Goal: Task Accomplishment & Management: Manage account settings

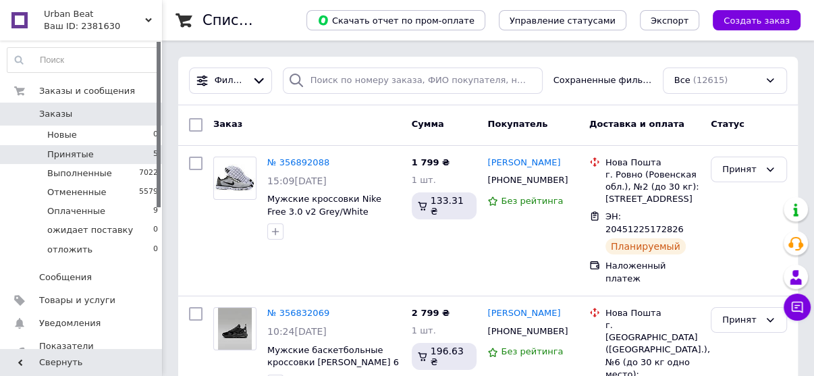
click at [111, 153] on li "Принятые 5" at bounding box center [83, 154] width 166 height 19
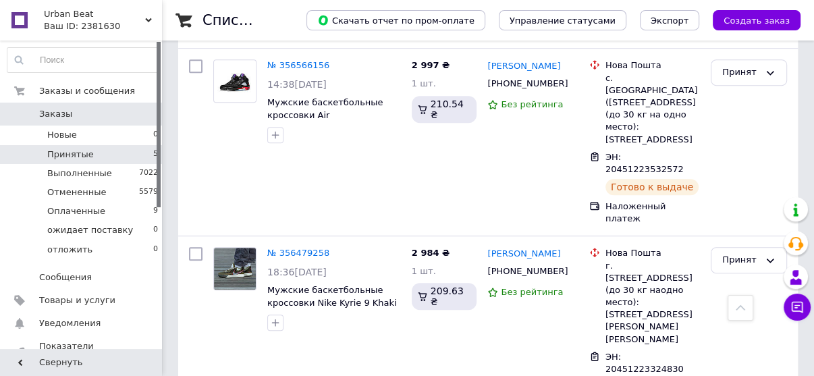
scroll to position [498, 0]
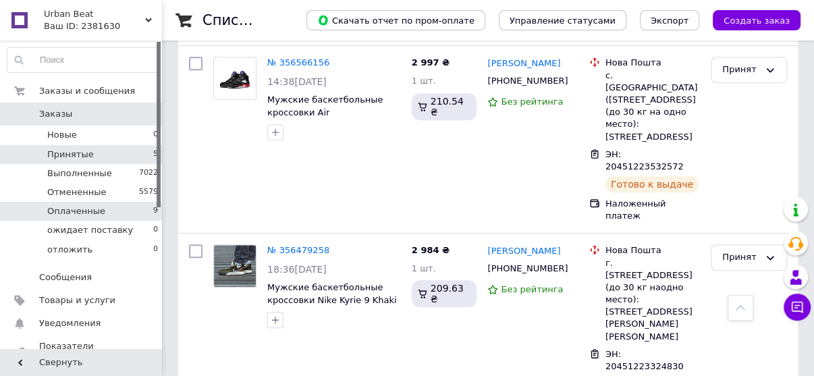
click at [110, 207] on li "Оплаченные 9" at bounding box center [83, 211] width 166 height 19
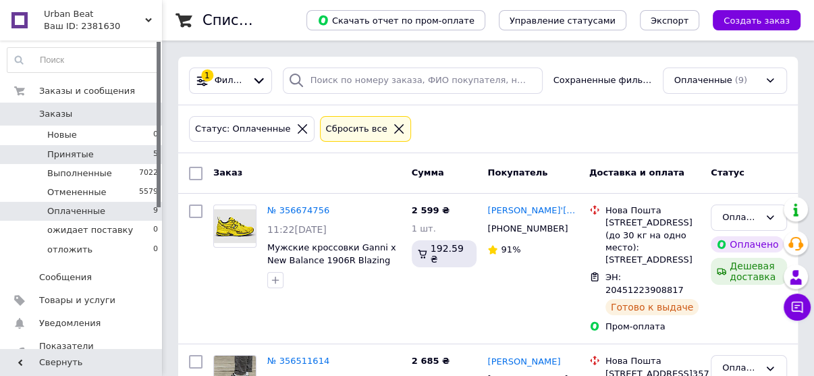
click at [96, 151] on li "Принятые 5" at bounding box center [83, 154] width 166 height 19
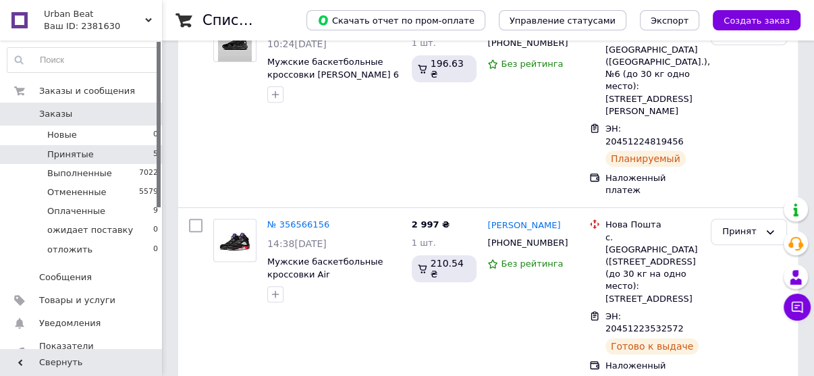
scroll to position [498, 0]
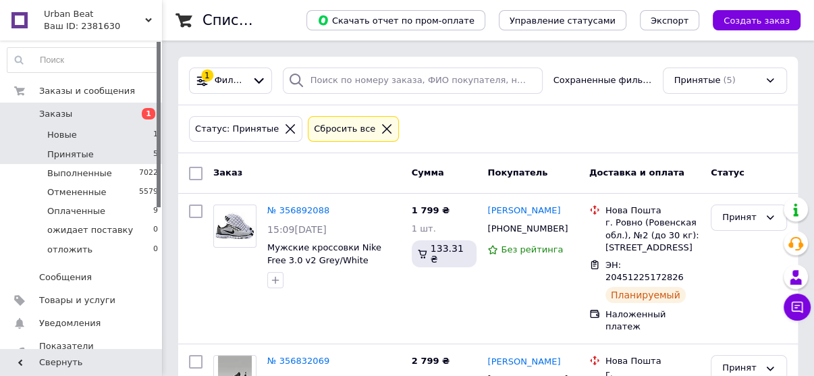
click at [123, 129] on li "Новые 1" at bounding box center [83, 135] width 166 height 19
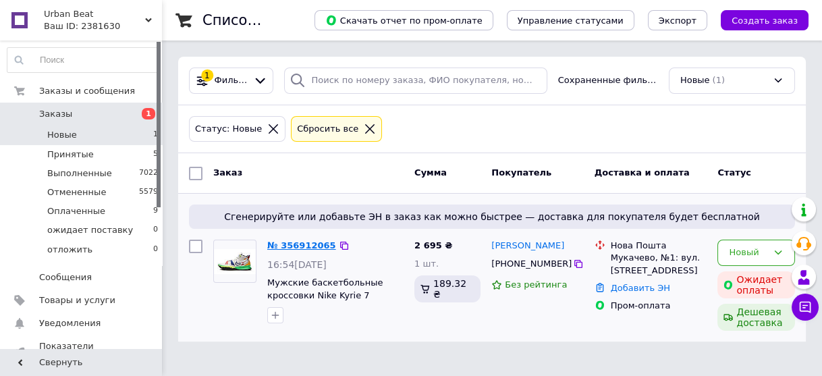
click at [308, 240] on link "№ 356912065" at bounding box center [301, 245] width 69 height 10
